Goal: Use online tool/utility: Utilize a website feature to perform a specific function

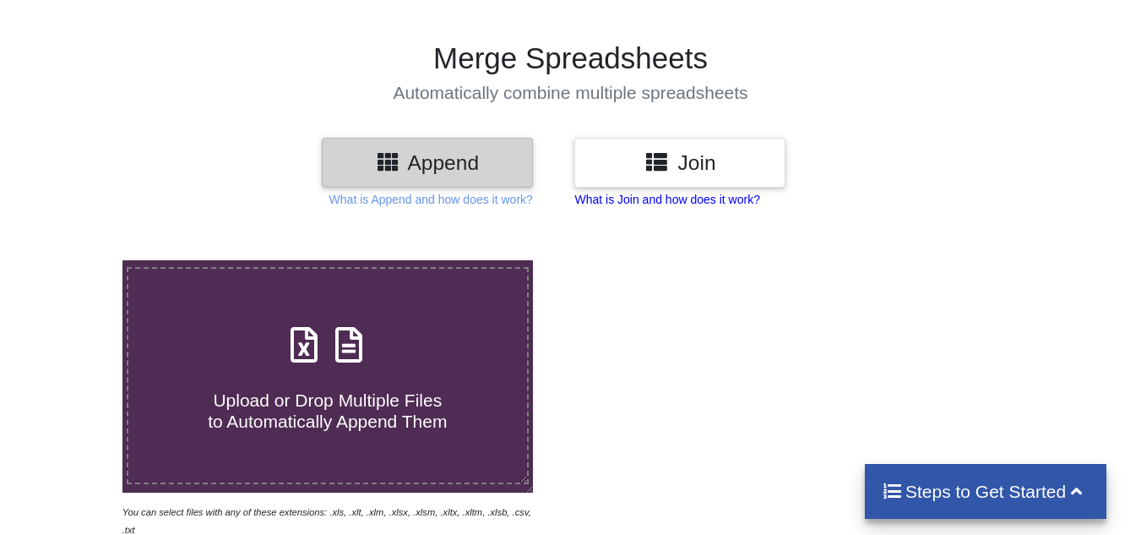
scroll to position [169, 0]
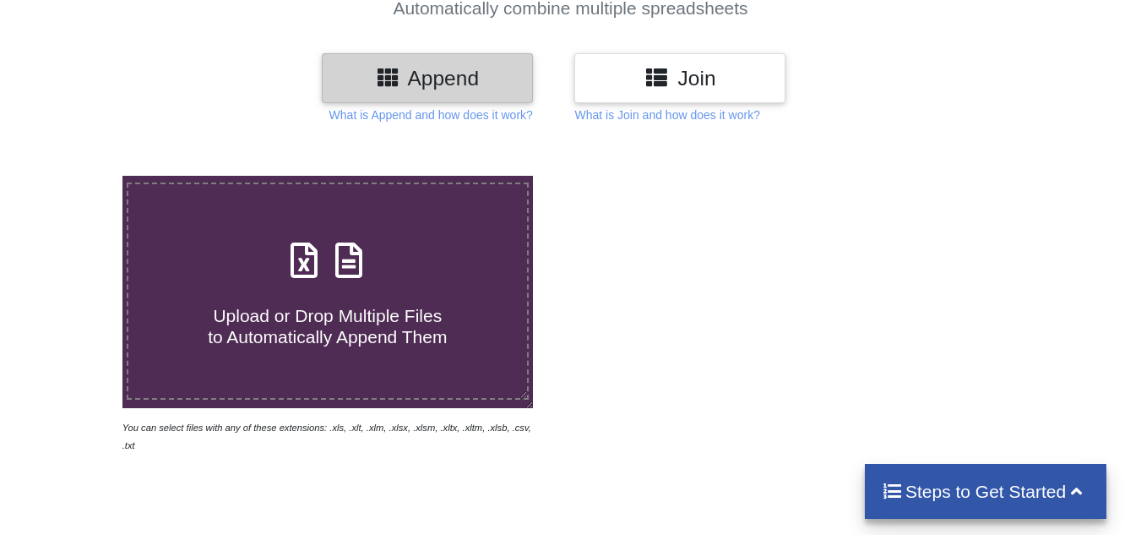
click at [306, 280] on span at bounding box center [328, 262] width 90 height 40
click at [76, 176] on input "Upload or Drop Multiple Files to Automatically Append Them" at bounding box center [76, 176] width 0 height 0
type input "C:\fakepath\CommonReport (49).xls"
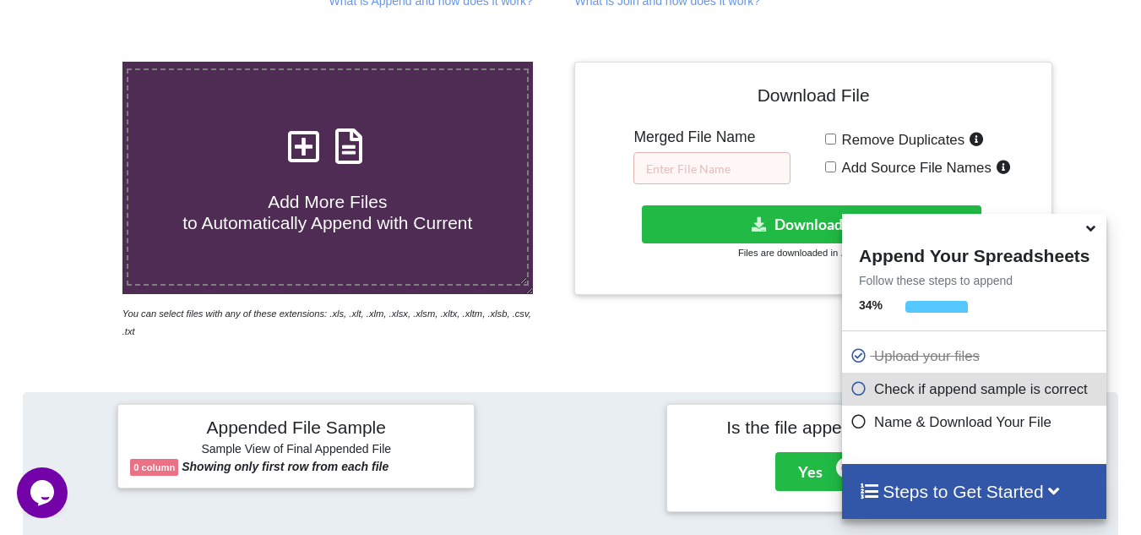
scroll to position [235, 0]
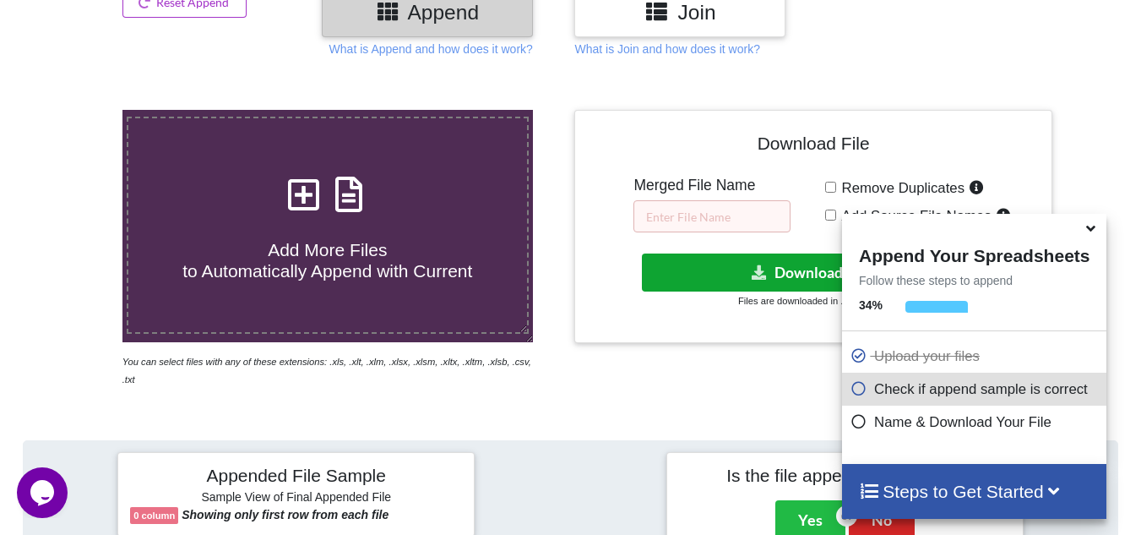
click at [732, 271] on button "Download File" at bounding box center [811, 272] width 339 height 38
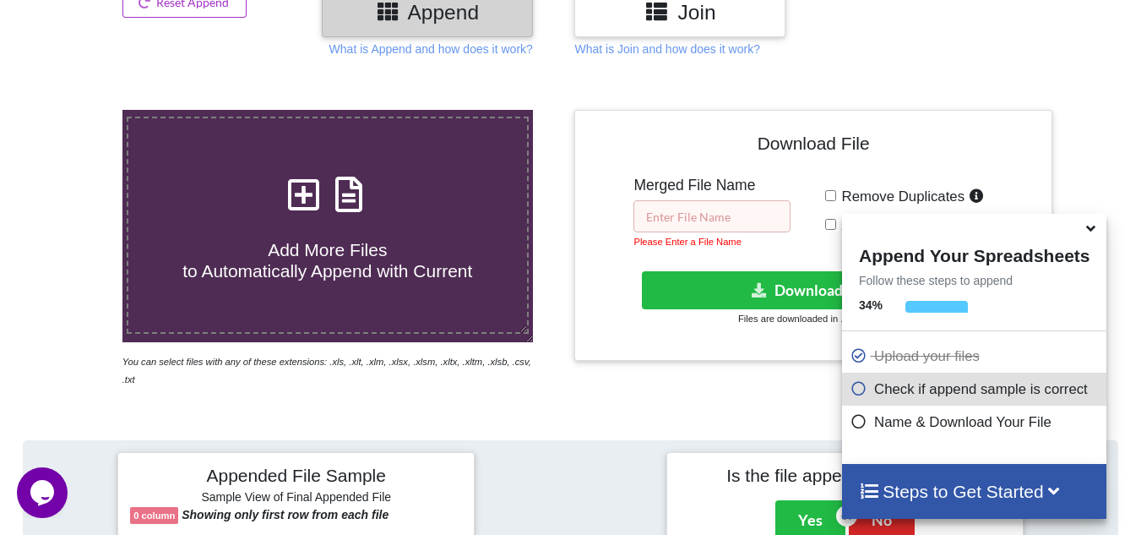
click at [732, 213] on input "text" at bounding box center [711, 216] width 157 height 32
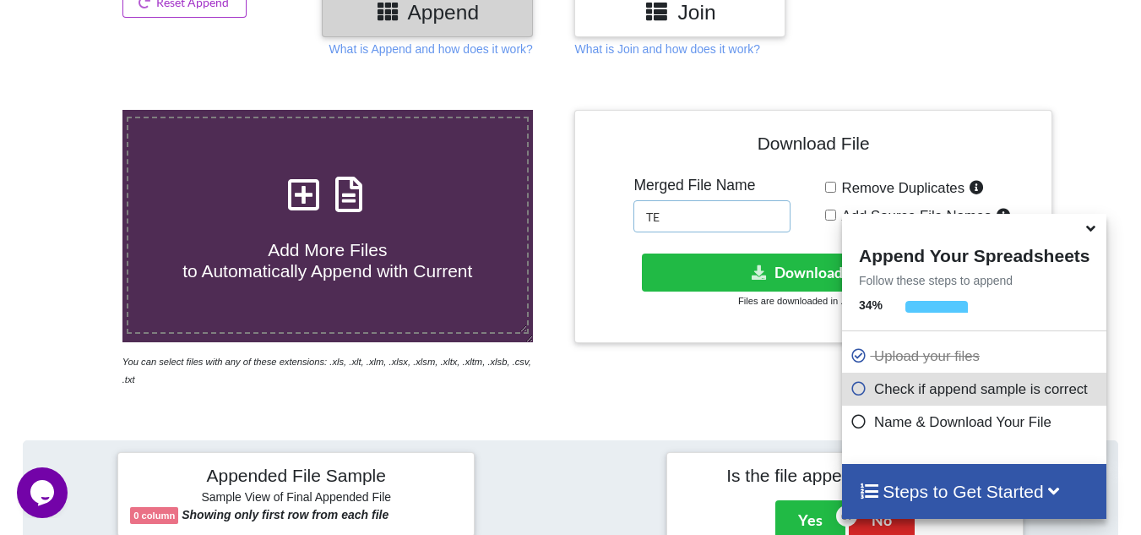
type input "TE"
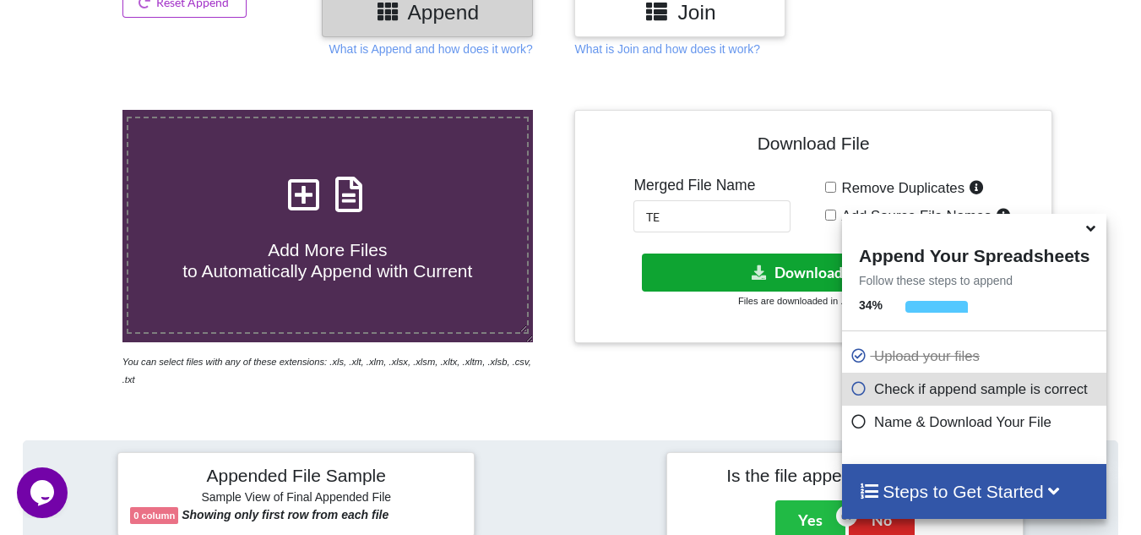
click at [730, 280] on button "Download File" at bounding box center [811, 272] width 339 height 38
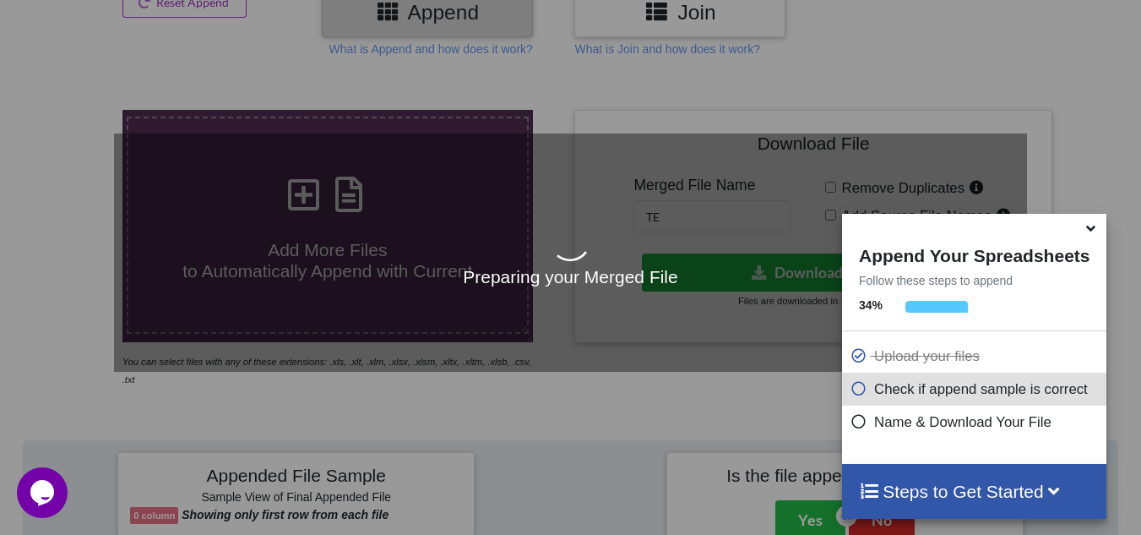
click at [1087, 230] on icon at bounding box center [1091, 225] width 18 height 15
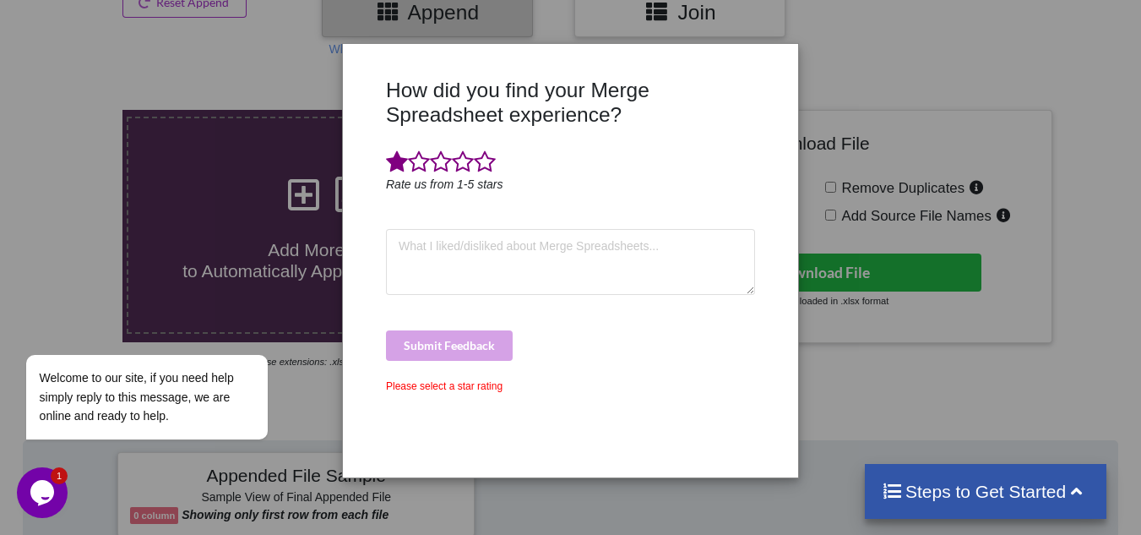
click at [388, 168] on span at bounding box center [397, 162] width 22 height 24
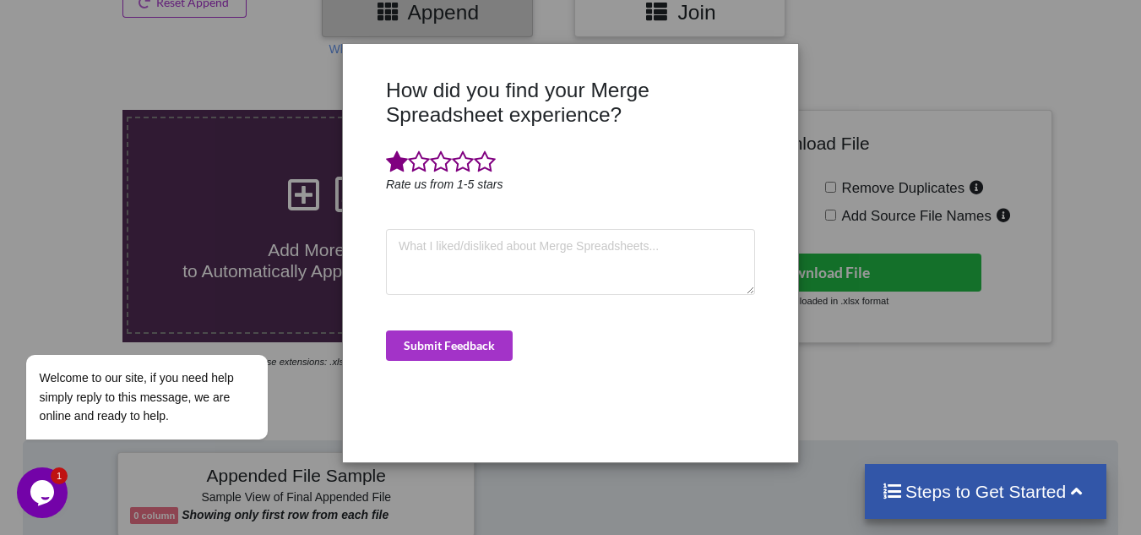
click at [1000, 177] on div "How did you find your Merge Spreadsheet experience? Rate us from 1-5 stars Subm…" at bounding box center [570, 267] width 1141 height 535
click at [817, 53] on div "How did you find your Merge Spreadsheet experience? Rate us from 1-5 stars Subm…" at bounding box center [570, 267] width 1141 height 535
